Goal: Transaction & Acquisition: Book appointment/travel/reservation

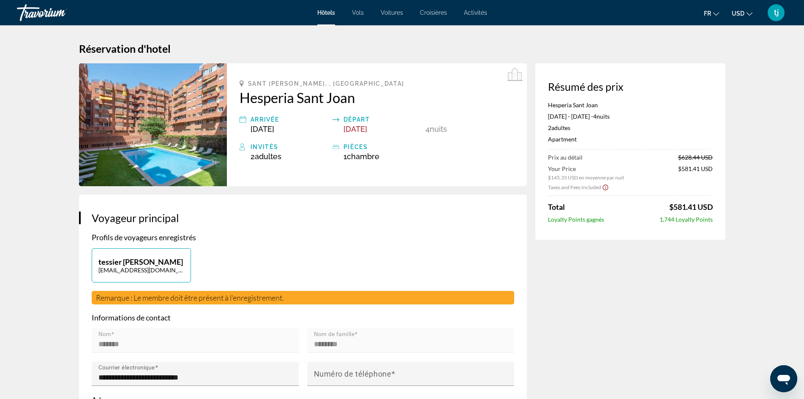
click at [747, 19] on button "USD USD ($) MXN (Mex$) CAD (Can$) GBP (£) EUR (€) AUD (A$) NZD (NZ$) CNY (CN¥)" at bounding box center [741, 13] width 21 height 12
click at [720, 79] on button "EUR (€)" at bounding box center [725, 77] width 42 height 11
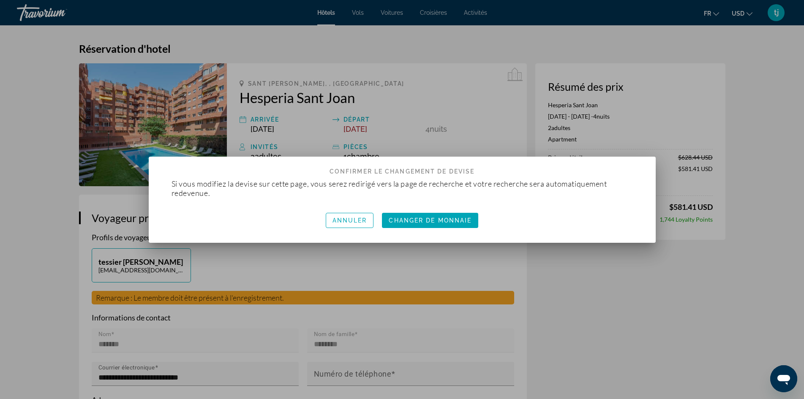
click at [443, 221] on span "Changer de monnaie" at bounding box center [429, 220] width 83 height 7
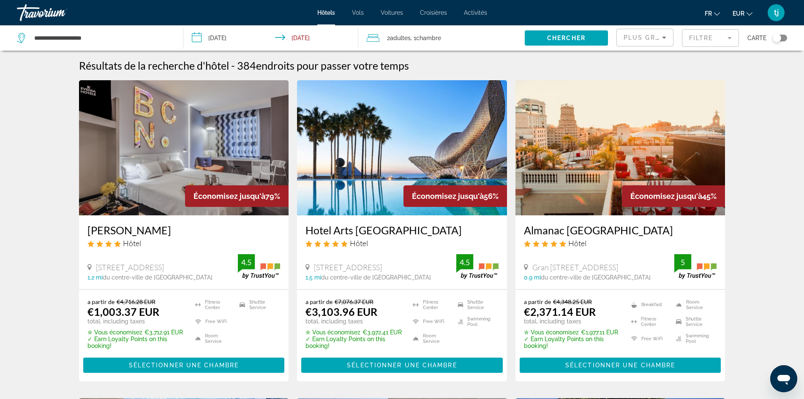
click at [660, 41] on icon "Sort by" at bounding box center [664, 38] width 10 height 10
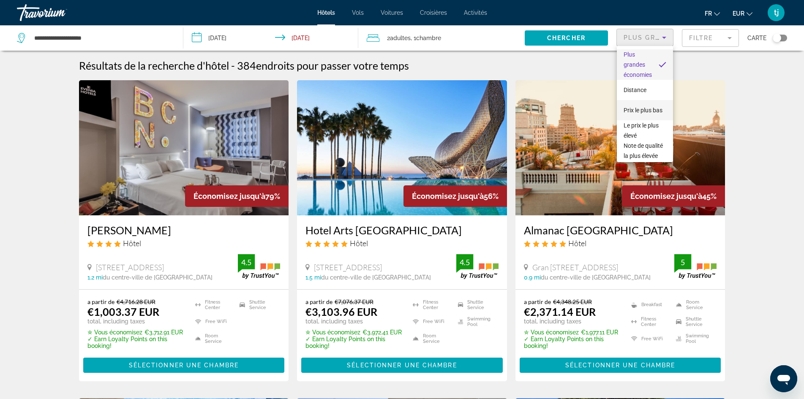
click at [647, 108] on span "Prix le plus bas" at bounding box center [642, 110] width 39 height 7
